Goal: Task Accomplishment & Management: Complete application form

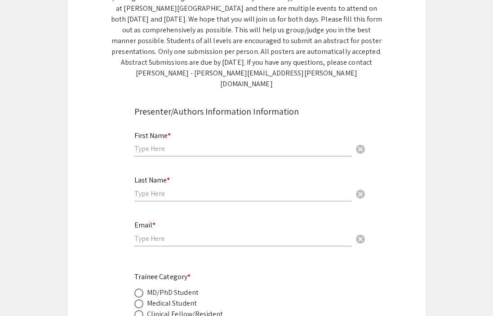
scroll to position [175, 0]
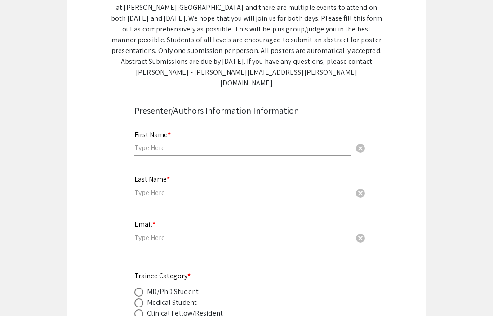
click at [181, 143] on input "text" at bounding box center [242, 147] width 217 height 9
type input "Claymore"
click at [174, 188] on input "text" at bounding box center [242, 192] width 217 height 9
type input "Gumbo"
click at [192, 233] on input "email" at bounding box center [242, 237] width 217 height 9
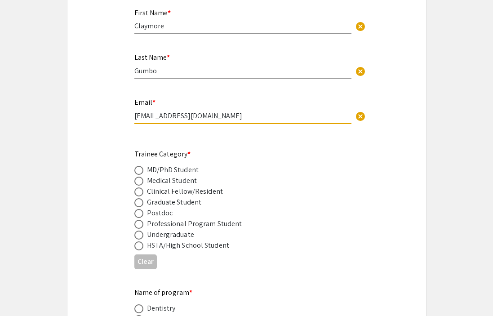
scroll to position [299, 0]
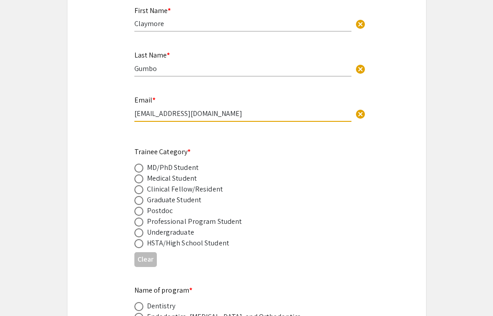
type input "[EMAIL_ADDRESS][DOMAIN_NAME]"
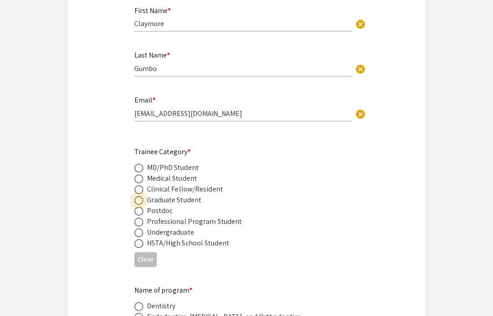
click at [140, 196] on span at bounding box center [138, 200] width 9 height 9
click at [140, 196] on input "radio" at bounding box center [138, 200] width 9 height 9
radio input "true"
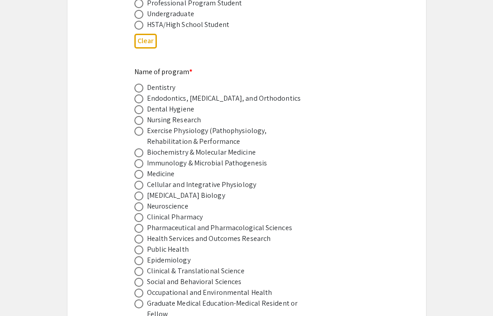
scroll to position [519, 0]
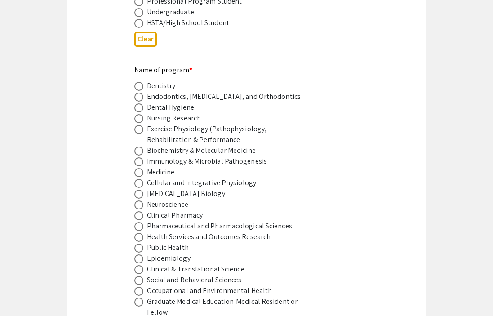
click at [139, 222] on span at bounding box center [138, 226] width 9 height 9
click at [139, 222] on input "radio" at bounding box center [138, 226] width 9 height 9
radio input "true"
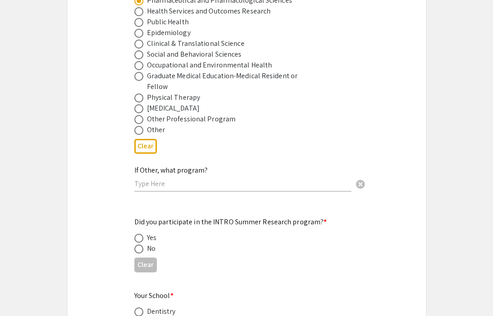
scroll to position [746, 0]
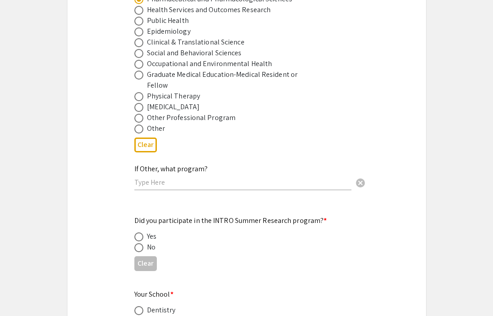
click at [142, 243] on span at bounding box center [138, 247] width 9 height 9
click at [142, 243] on input "radio" at bounding box center [138, 247] width 9 height 9
radio input "true"
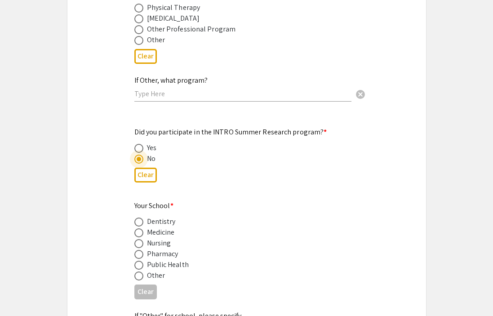
scroll to position [838, 0]
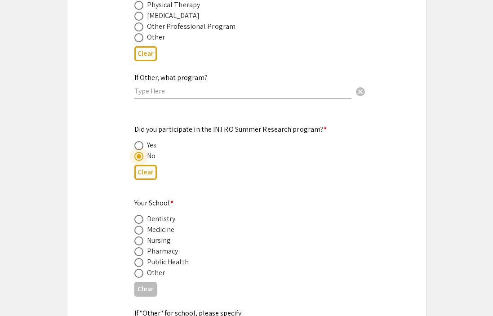
click at [141, 226] on span at bounding box center [138, 230] width 9 height 9
click at [141, 226] on input "radio" at bounding box center [138, 230] width 9 height 9
radio input "true"
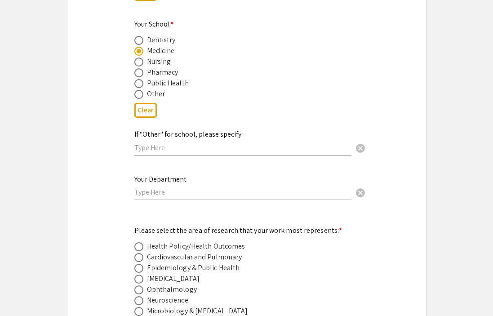
scroll to position [1017, 0]
click at [203, 187] on input "text" at bounding box center [242, 191] width 217 height 9
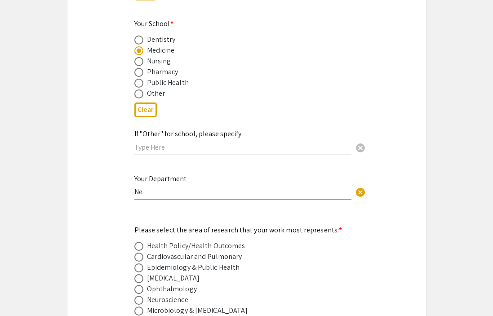
type input "N"
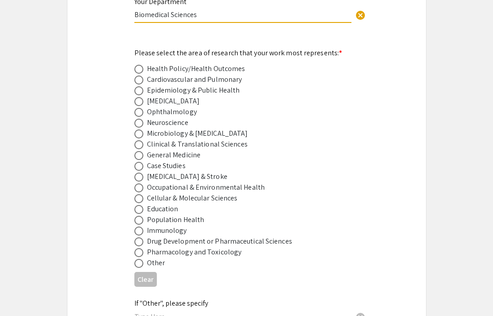
scroll to position [1198, 0]
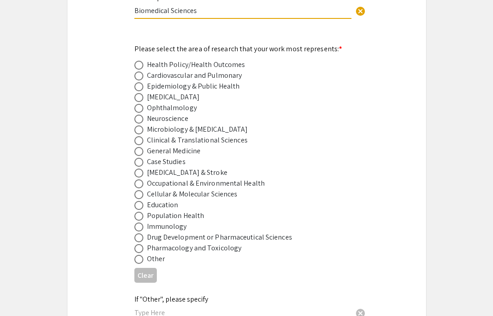
type input "Biomedical Sciences"
click at [140, 115] on span at bounding box center [138, 119] width 9 height 9
click at [140, 115] on input "radio" at bounding box center [138, 119] width 9 height 9
radio input "true"
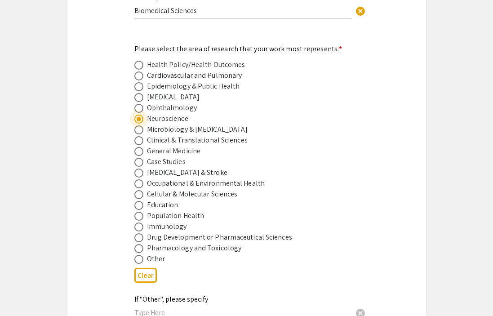
click at [142, 201] on span at bounding box center [138, 205] width 9 height 9
click at [142, 201] on input "radio" at bounding box center [138, 205] width 9 height 9
radio input "true"
click at [137, 115] on span at bounding box center [138, 119] width 9 height 9
click at [137, 115] on input "radio" at bounding box center [138, 119] width 9 height 9
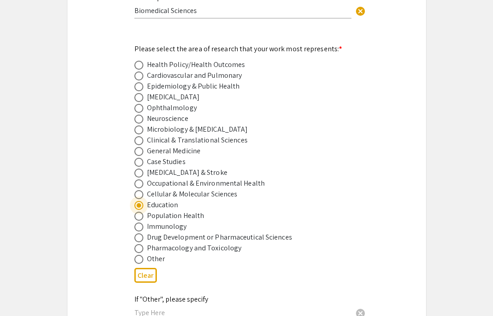
radio input "true"
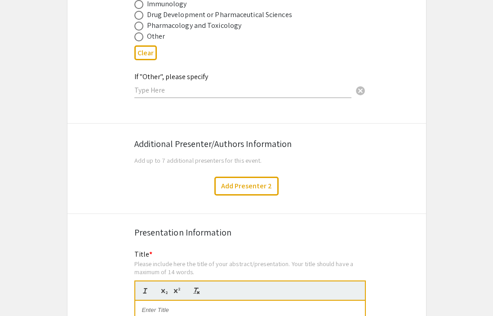
scroll to position [1423, 0]
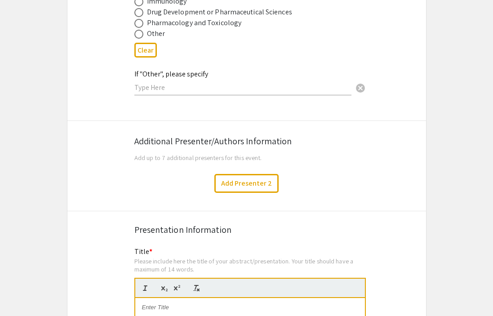
click at [209, 153] on span "Add up to 7 additional presenters for this event." at bounding box center [198, 157] width 128 height 9
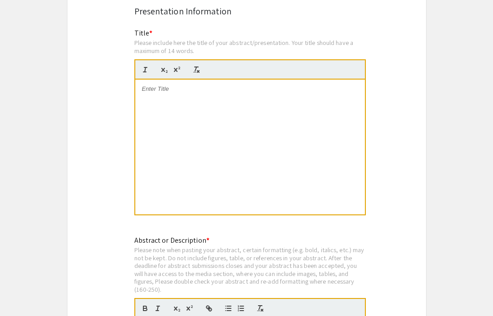
scroll to position [1639, 0]
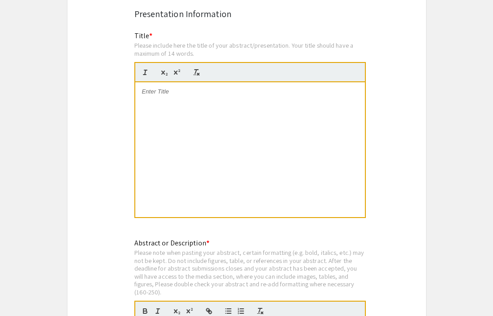
click at [162, 105] on div at bounding box center [250, 149] width 230 height 135
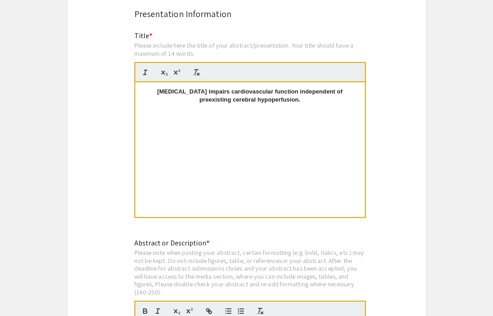
click at [189, 98] on p "[MEDICAL_DATA] impairs cardiovascular function independent of preexisting cereb…" at bounding box center [250, 96] width 216 height 17
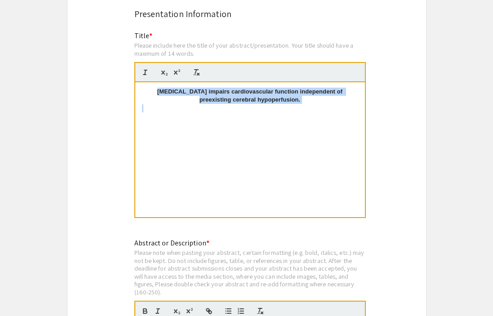
drag, startPoint x: 181, startPoint y: 109, endPoint x: 142, endPoint y: 86, distance: 45.7
click at [142, 86] on div "[MEDICAL_DATA] impairs cardiovascular function independent of preexisting cereb…" at bounding box center [250, 149] width 230 height 135
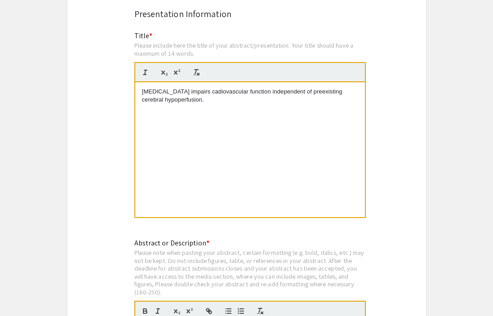
click at [228, 88] on p "[MEDICAL_DATA] impairs cadiovascular function independent of preexisting cerebr…" at bounding box center [250, 96] width 216 height 17
click at [247, 98] on div "[MEDICAL_DATA] impairs cardiovascular function independent of preexisting cereb…" at bounding box center [250, 149] width 230 height 135
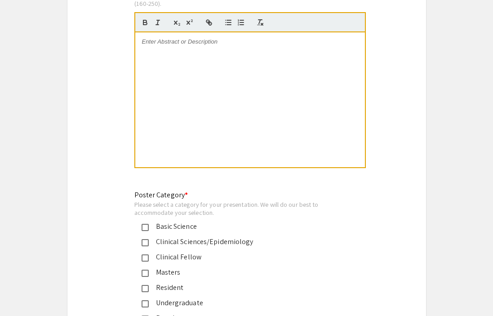
scroll to position [1914, 0]
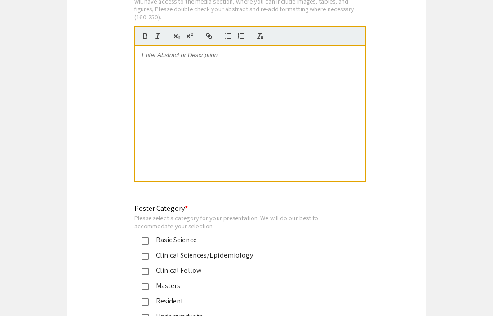
click at [146, 56] on div at bounding box center [250, 113] width 230 height 135
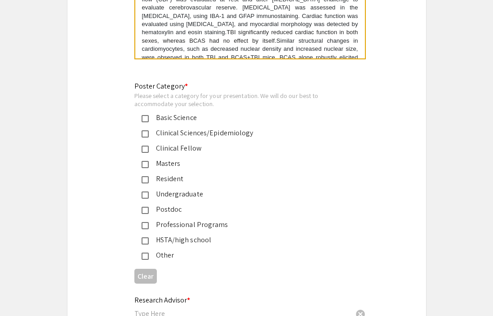
scroll to position [2043, 0]
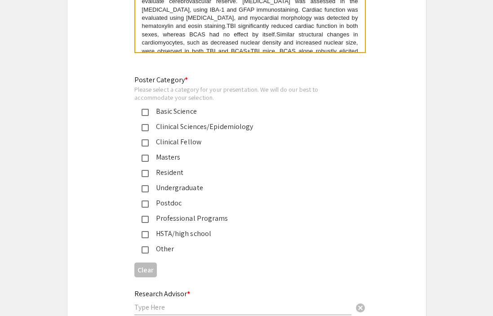
click at [146, 106] on div "Basic Science" at bounding box center [239, 111] width 210 height 11
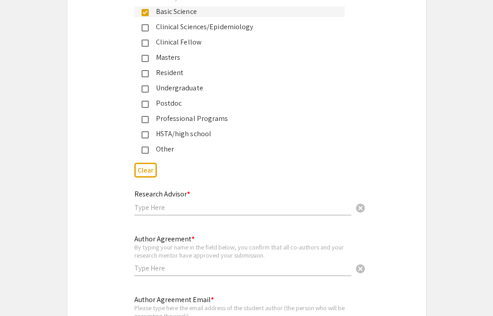
scroll to position [2148, 0]
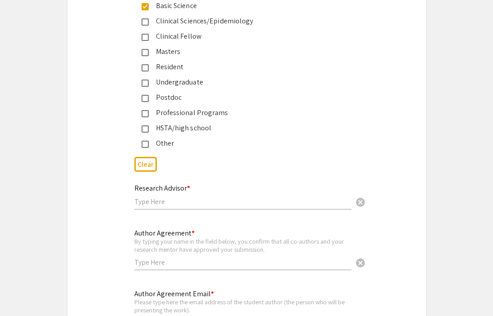
click at [236, 199] on input "text" at bounding box center [242, 201] width 217 height 9
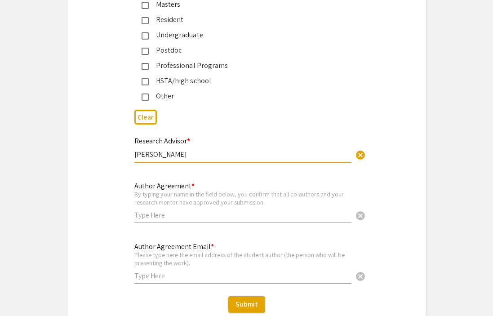
scroll to position [2208, 0]
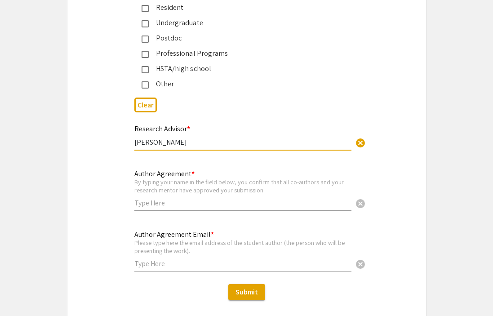
type input "[PERSON_NAME]"
click at [192, 200] on input "text" at bounding box center [242, 202] width 217 height 9
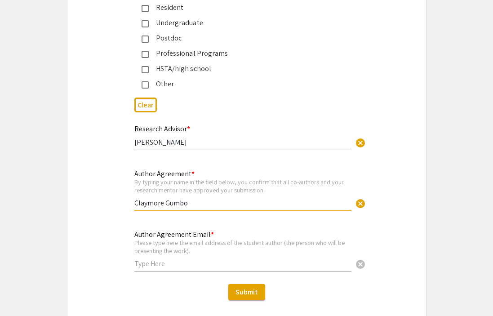
type input "Claymore Gumbo"
click at [175, 261] on input "text" at bounding box center [242, 263] width 217 height 9
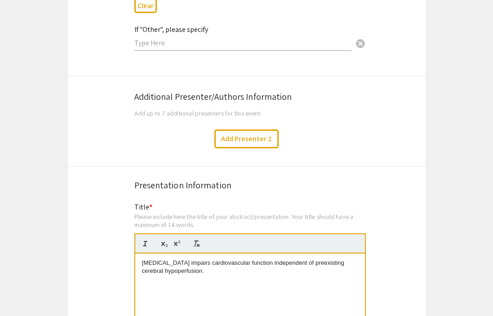
scroll to position [1466, 0]
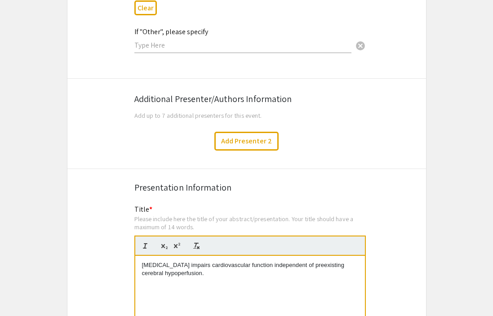
type input "[EMAIL_ADDRESS][DOMAIN_NAME]"
click at [192, 111] on span "Add up to 7 additional presenters for this event." at bounding box center [198, 115] width 128 height 9
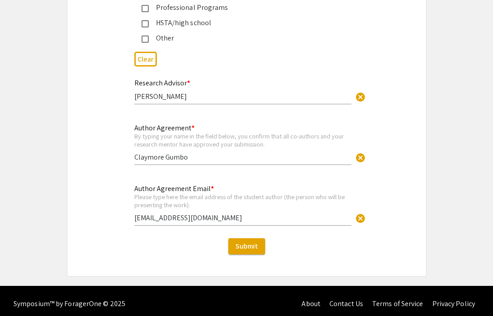
scroll to position [2254, 0]
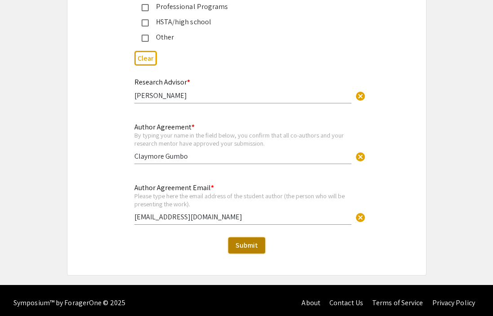
click at [249, 241] on span "Submit" at bounding box center [247, 245] width 22 height 9
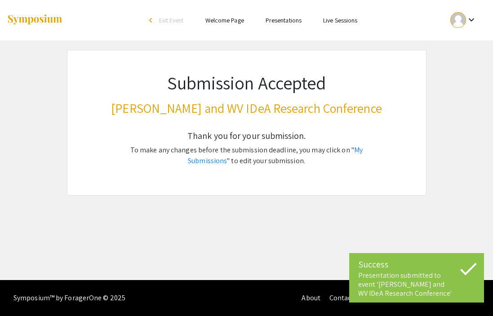
scroll to position [0, 0]
